Goal: Task Accomplishment & Management: Use online tool/utility

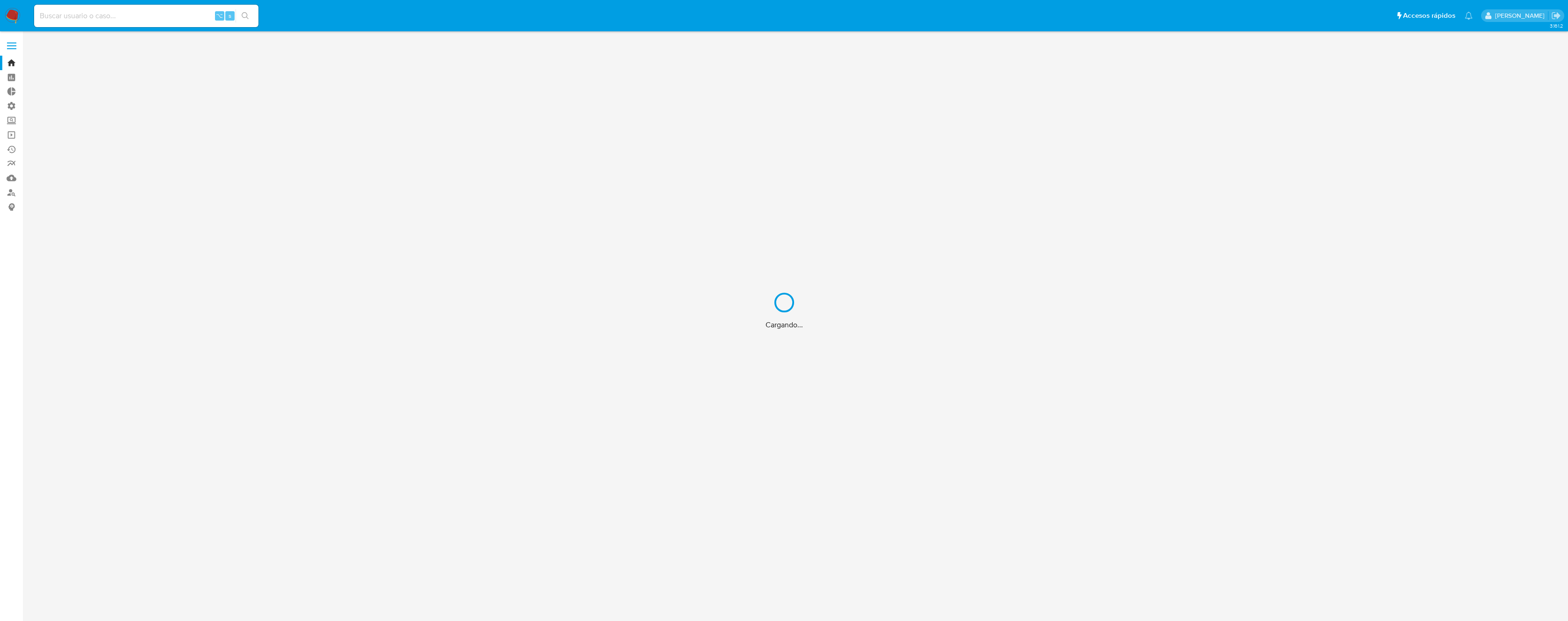
click at [11, 106] on div "Cargando..." at bounding box center [784, 310] width 1568 height 621
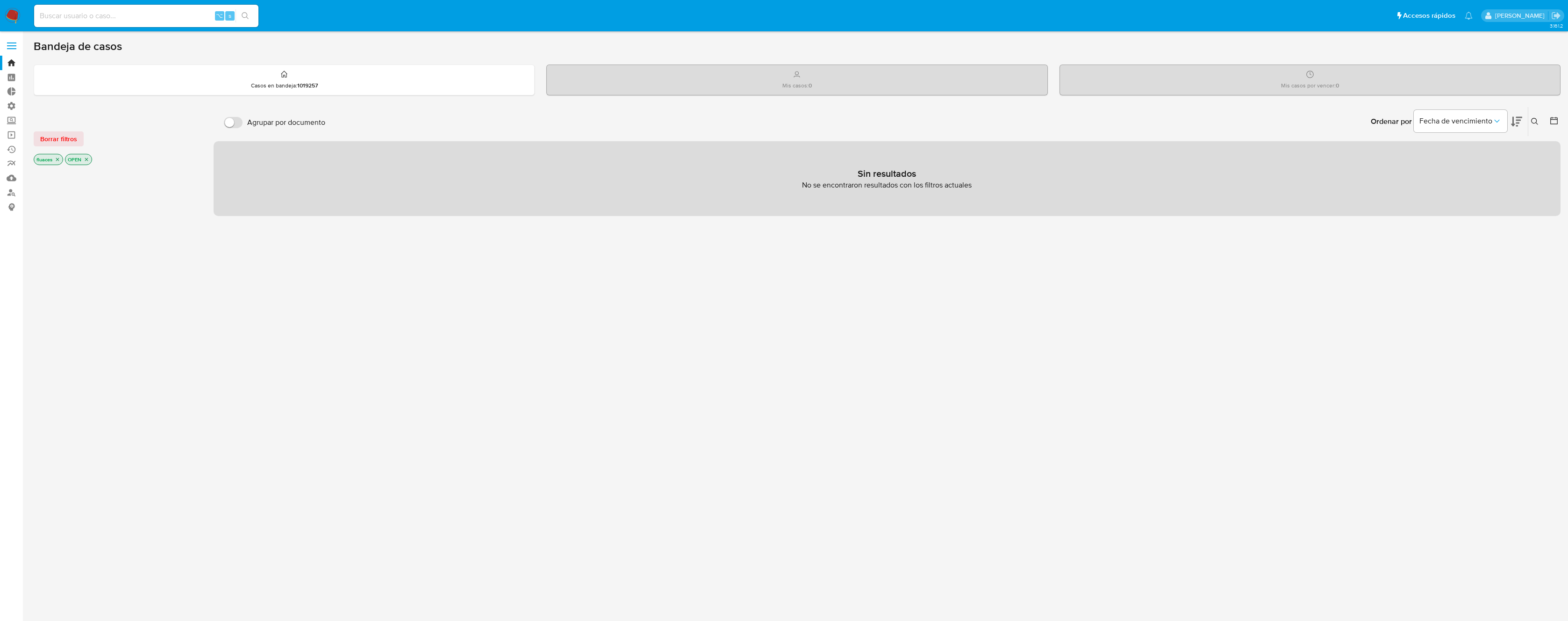
click at [11, 106] on label "Administración" at bounding box center [55, 106] width 111 height 15
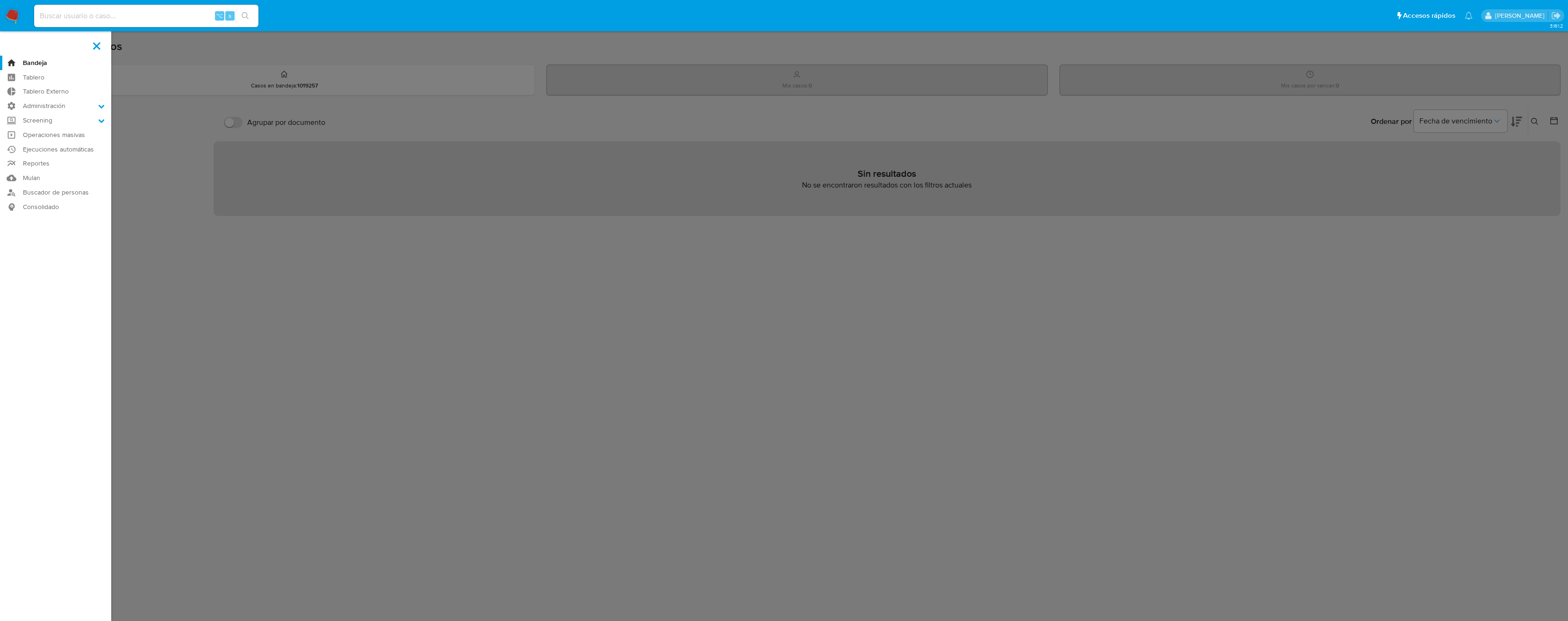
click at [0, 0] on input "Administración" at bounding box center [0, 0] width 0 height 0
click at [44, 119] on link "Reglas" at bounding box center [55, 119] width 111 height 12
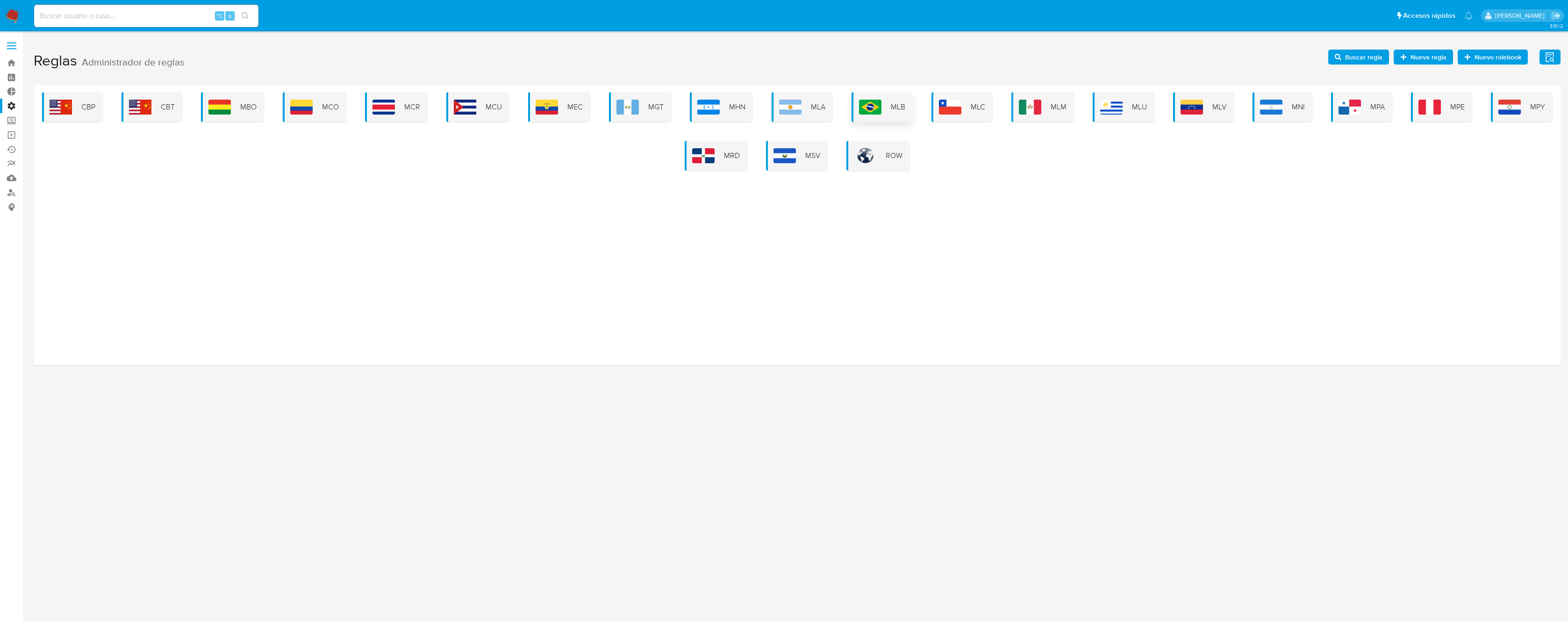
click at [883, 110] on div "MLB" at bounding box center [882, 107] width 61 height 30
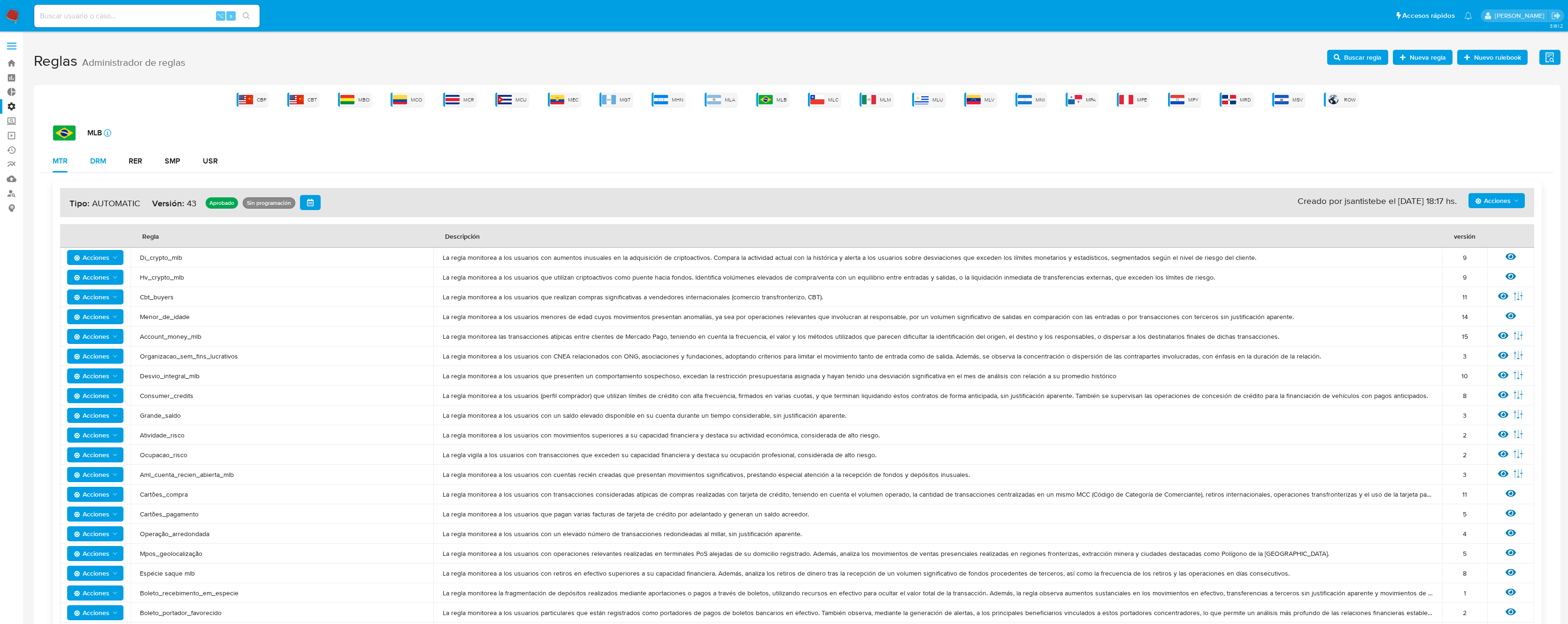
click at [105, 162] on div "DRM" at bounding box center [98, 160] width 16 height 7
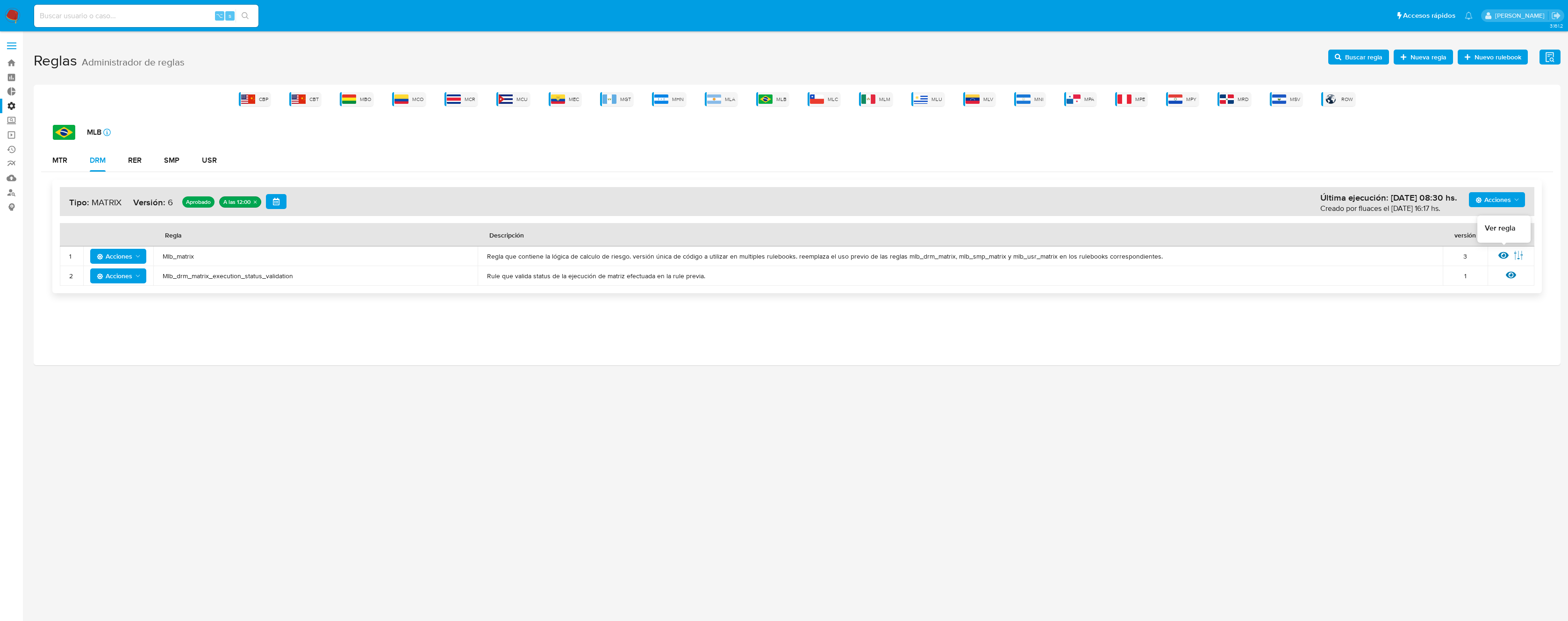
click at [1501, 254] on icon at bounding box center [1503, 255] width 11 height 11
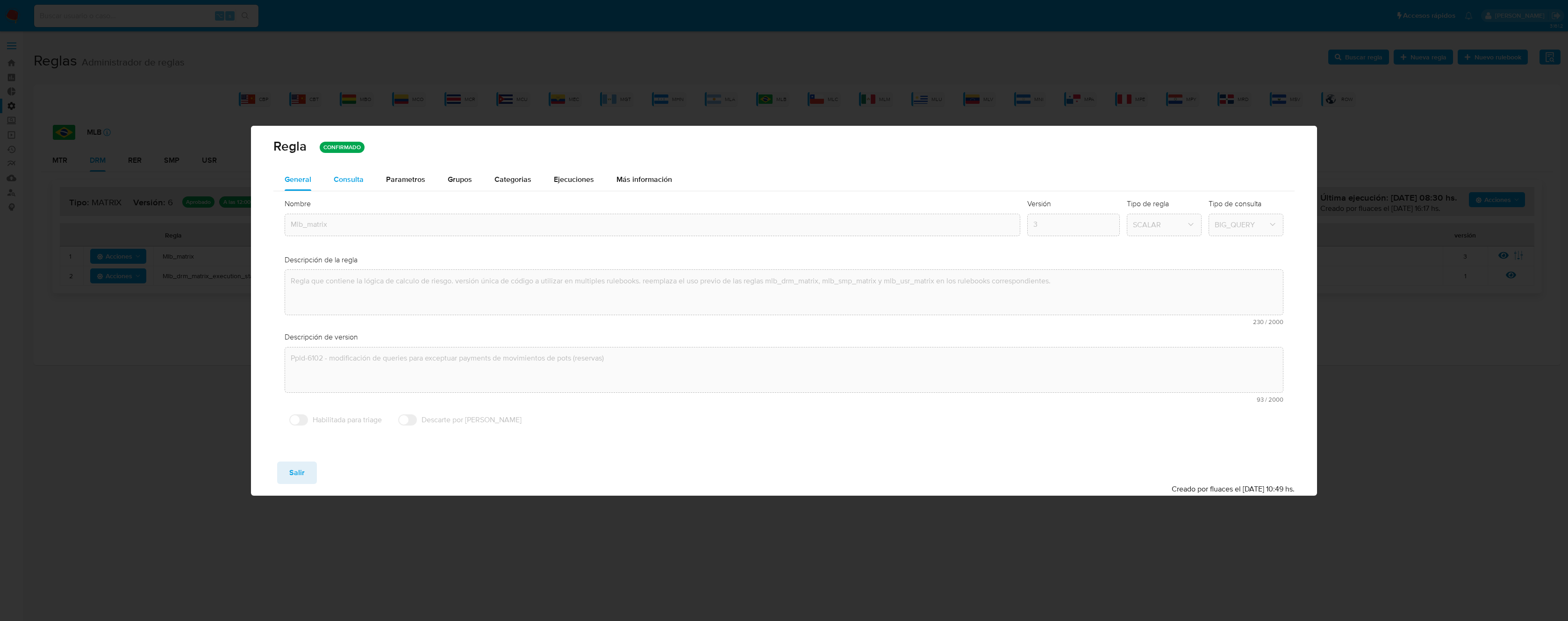
click at [358, 183] on span "Consulta" at bounding box center [348, 180] width 30 height 11
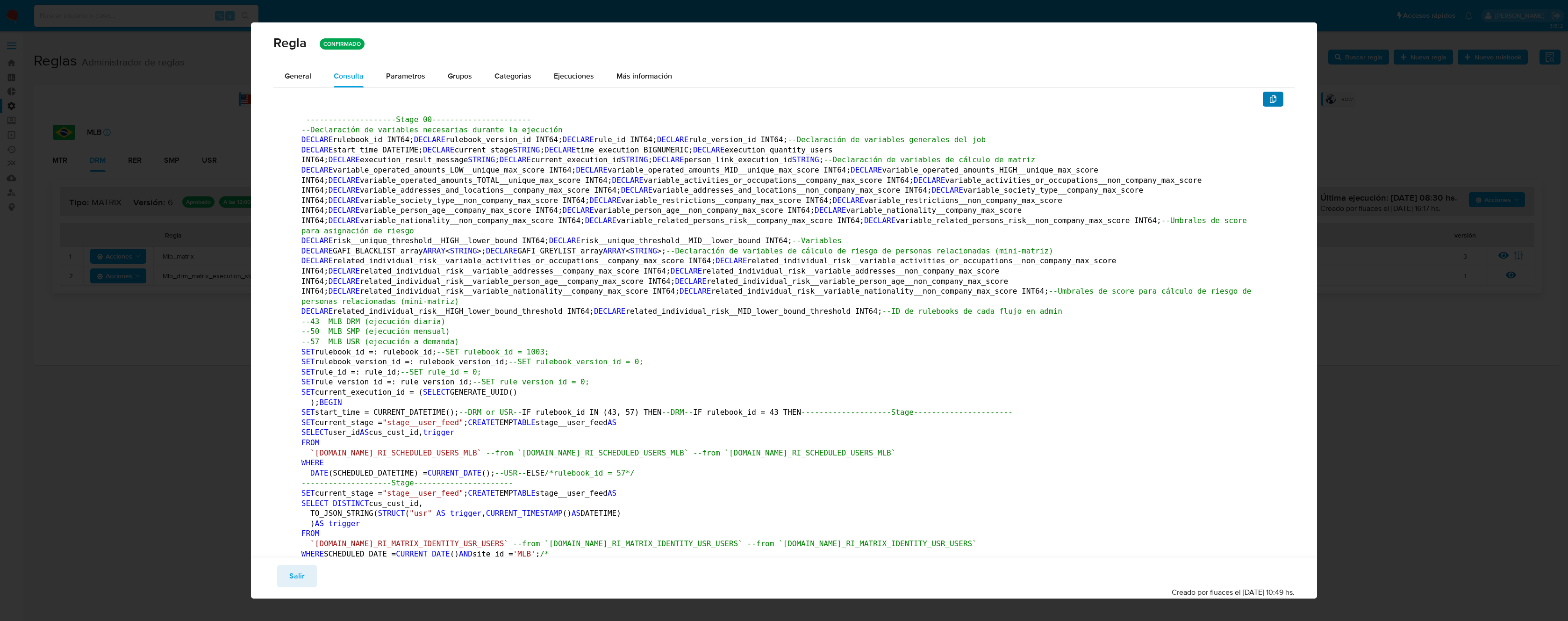
click at [1270, 97] on icon "button" at bounding box center [1273, 99] width 7 height 7
